Goal: Use online tool/utility: Utilize a website feature to perform a specific function

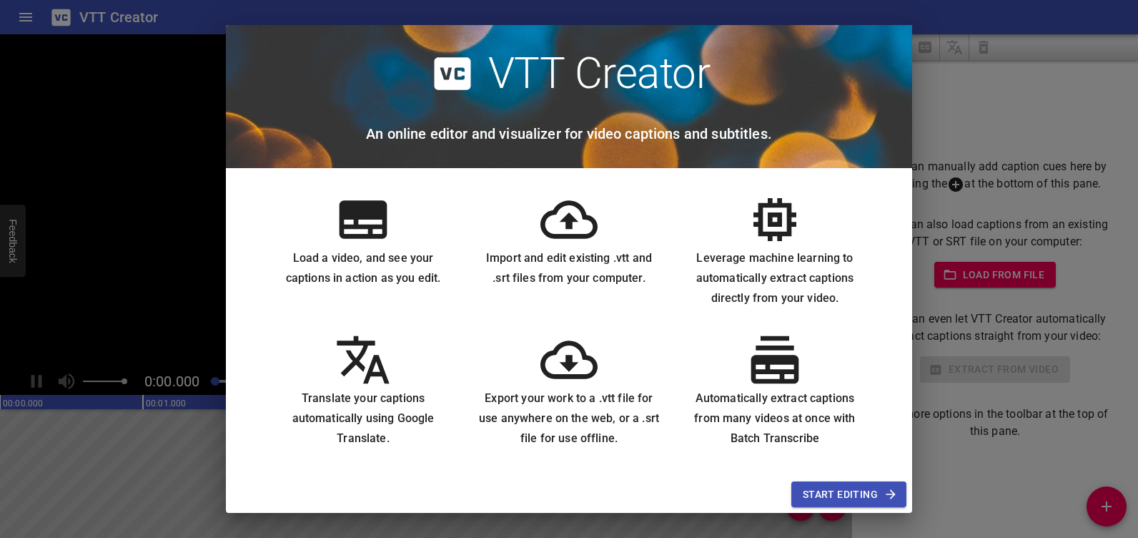
click at [847, 483] on button "Start Editing" at bounding box center [848, 494] width 115 height 26
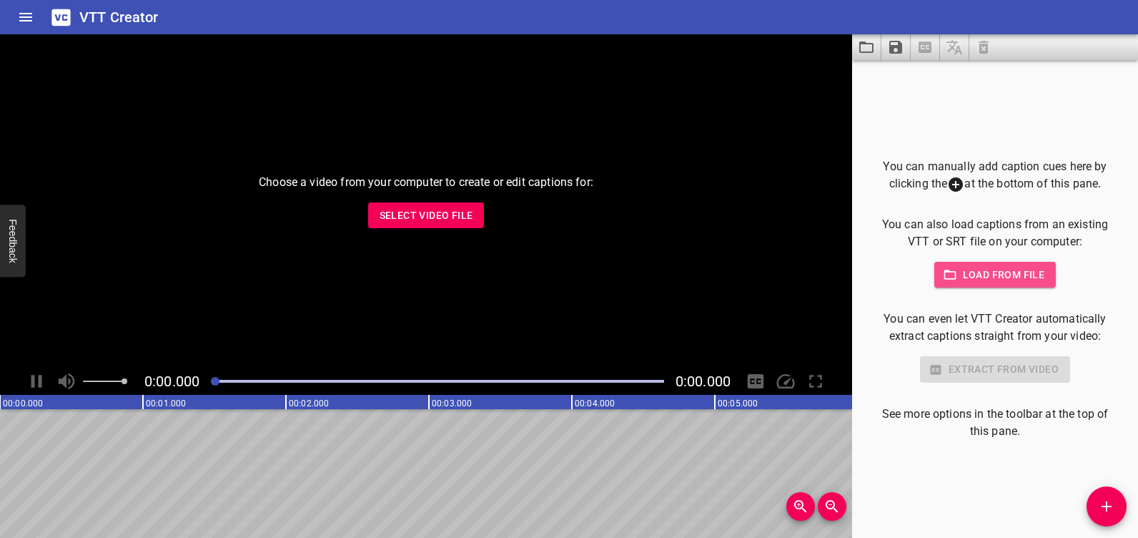
click at [989, 274] on span "Load from file" at bounding box center [995, 275] width 99 height 18
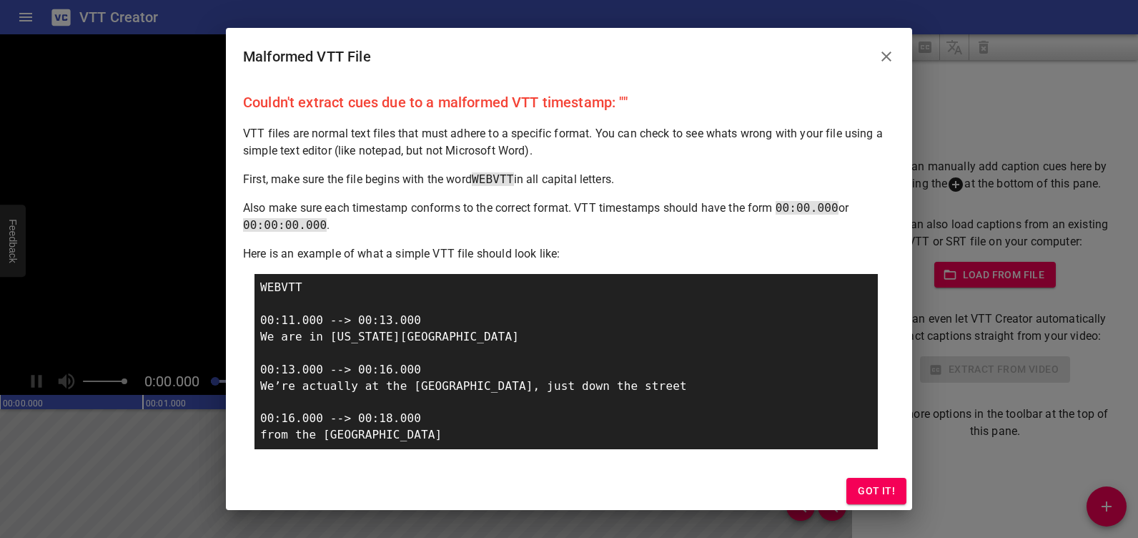
click at [886, 490] on span "Got it!" at bounding box center [876, 491] width 37 height 18
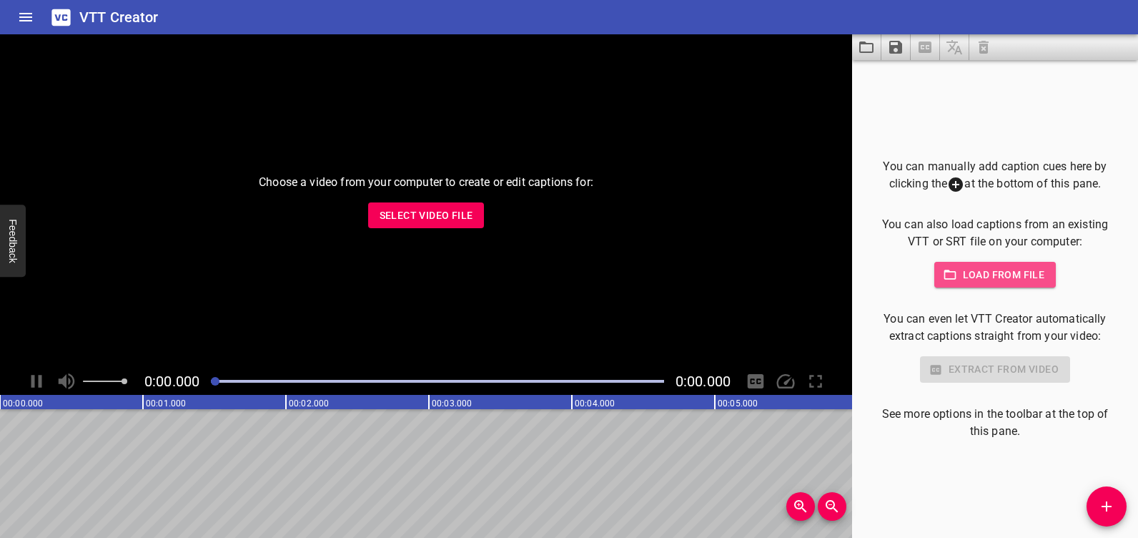
click at [959, 274] on span "Load from file" at bounding box center [995, 275] width 99 height 18
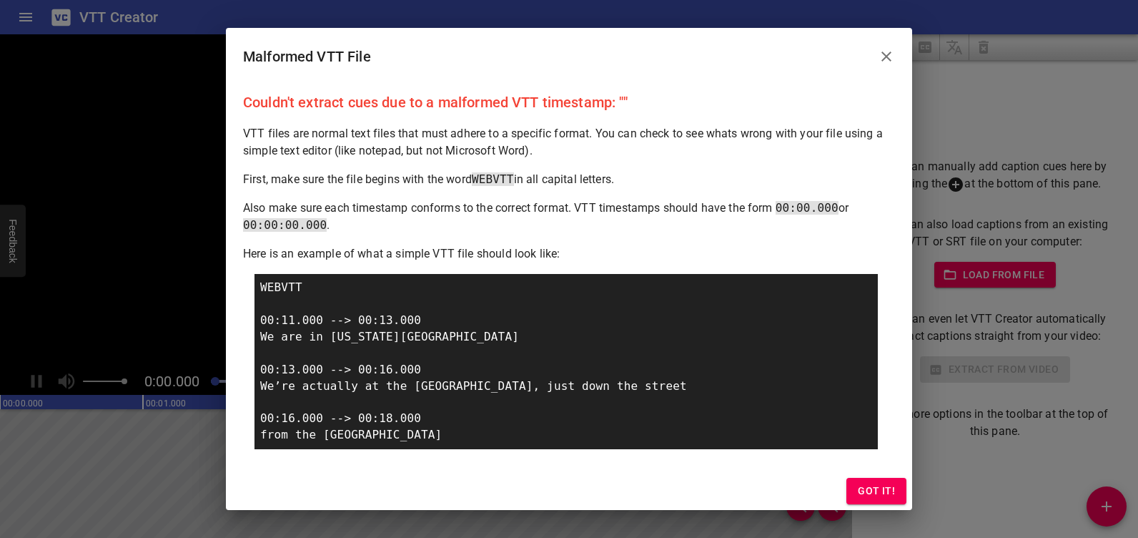
click at [887, 492] on span "Got it!" at bounding box center [876, 491] width 37 height 18
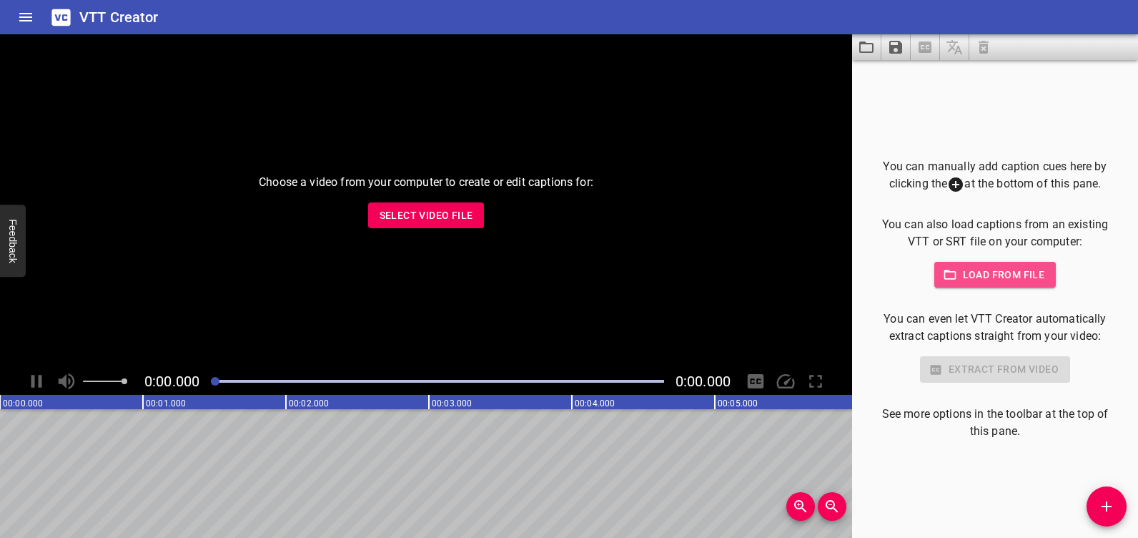
click at [972, 286] on button "Load from file" at bounding box center [995, 275] width 122 height 26
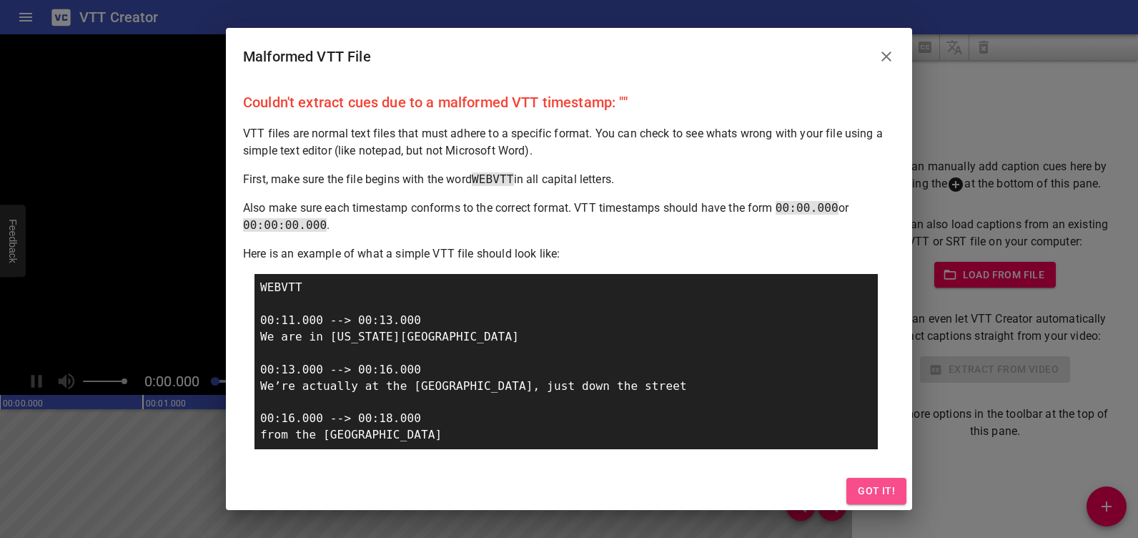
drag, startPoint x: 872, startPoint y: 500, endPoint x: 652, endPoint y: 494, distance: 220.3
click at [871, 493] on button "Got it!" at bounding box center [876, 491] width 60 height 26
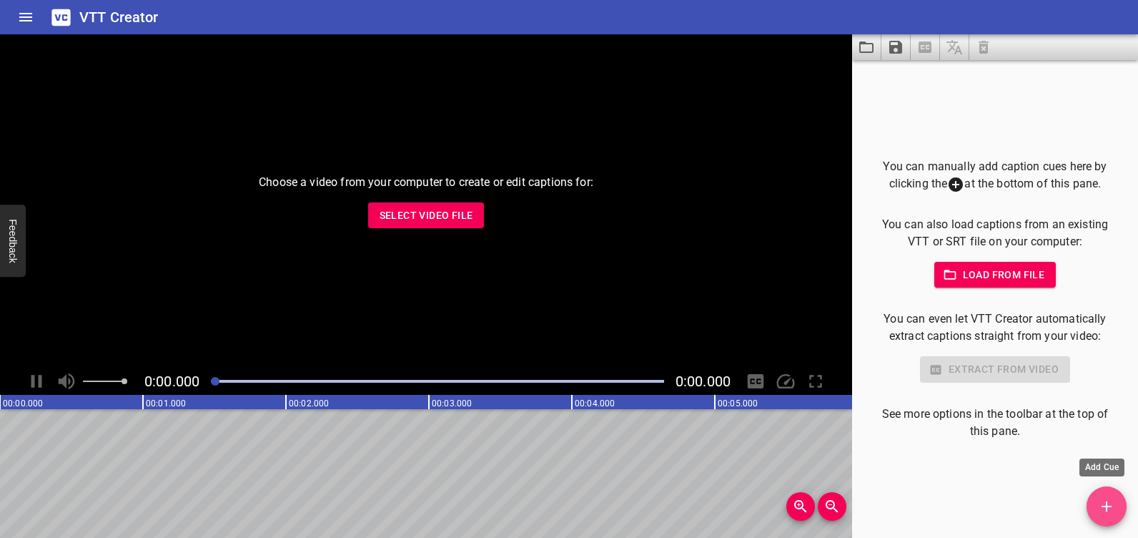
click at [1099, 493] on icon "Add Cue" at bounding box center [1106, 506] width 17 height 17
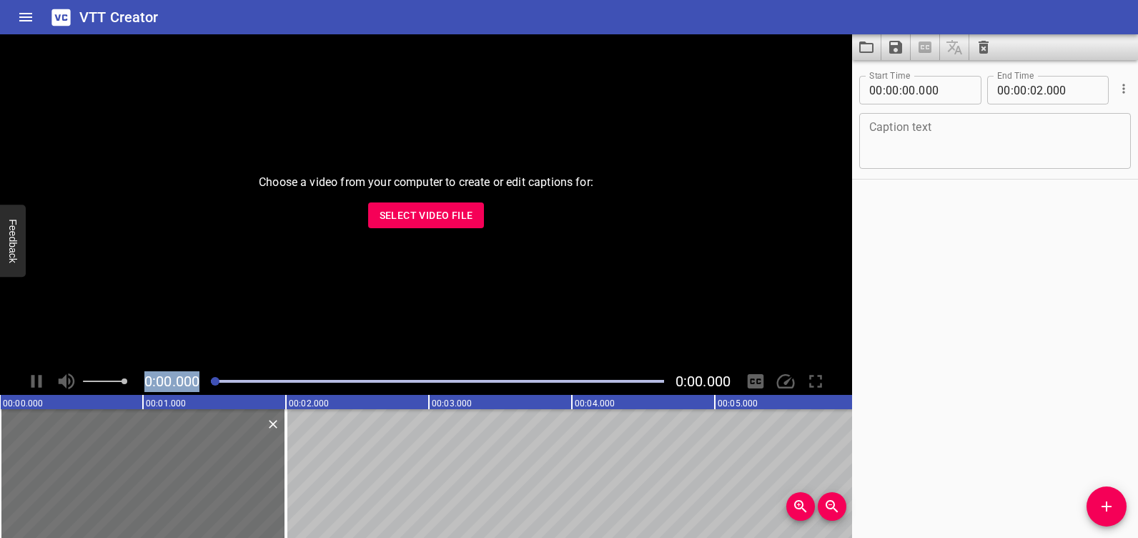
drag, startPoint x: 214, startPoint y: 375, endPoint x: 135, endPoint y: 380, distance: 79.5
click at [135, 380] on div "0:00.000 0:00.000" at bounding box center [426, 380] width 852 height 27
drag, startPoint x: 135, startPoint y: 380, endPoint x: 500, endPoint y: 417, distance: 367.1
